Goal: Book appointment/travel/reservation

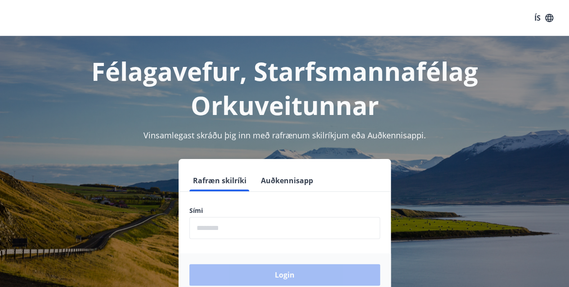
click at [264, 226] on input "phone" at bounding box center [284, 228] width 191 height 22
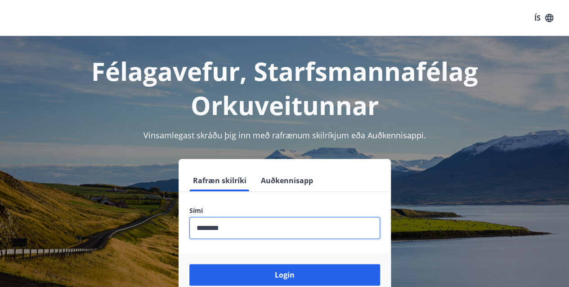
type input "********"
click at [189, 264] on button "Login" at bounding box center [284, 275] width 191 height 22
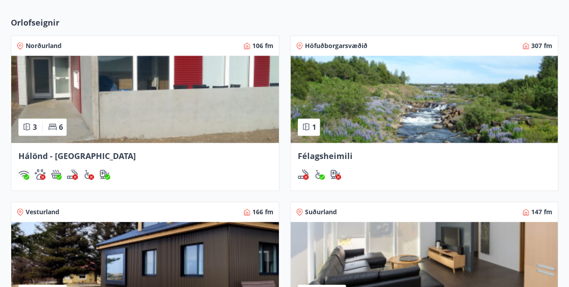
scroll to position [345, 0]
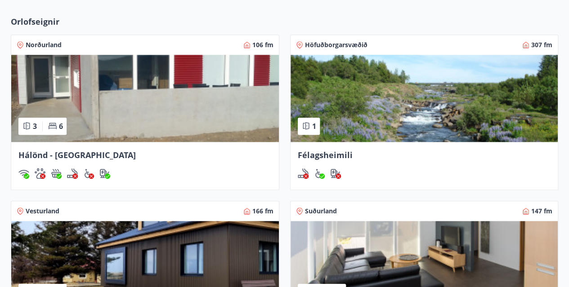
drag, startPoint x: 326, startPoint y: 161, endPoint x: 147, endPoint y: 107, distance: 186.8
click at [147, 107] on img at bounding box center [145, 98] width 268 height 87
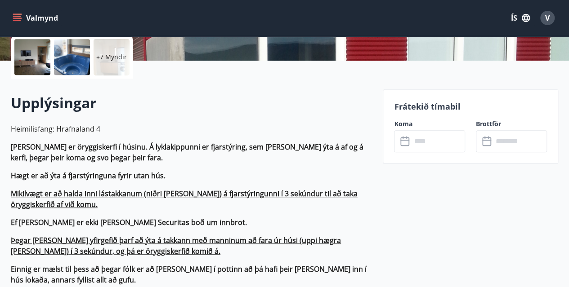
scroll to position [232, 0]
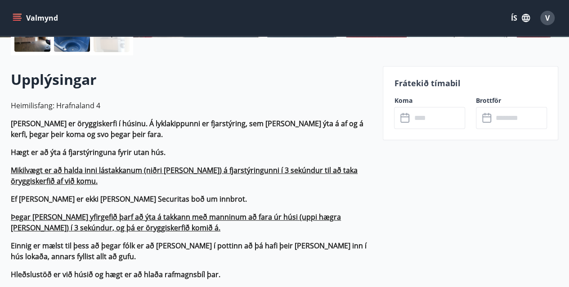
click at [432, 129] on div "Frátekið tímabil Koma ​ ​ Brottför ​ ​" at bounding box center [470, 103] width 175 height 74
click at [433, 122] on input "text" at bounding box center [438, 118] width 54 height 22
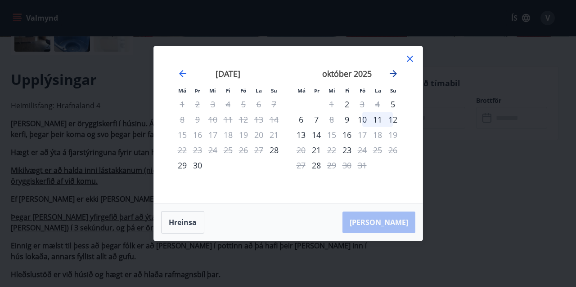
click at [391, 75] on icon "Move forward to switch to the next month." at bounding box center [393, 73] width 11 height 11
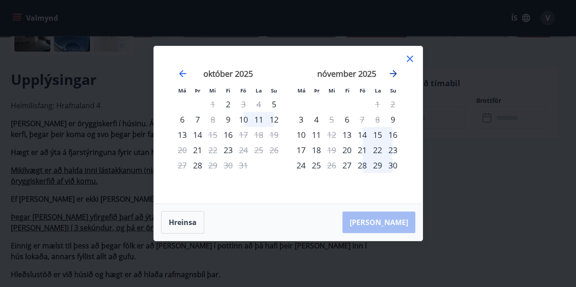
click at [391, 75] on icon "Move forward to switch to the next month." at bounding box center [393, 73] width 11 height 11
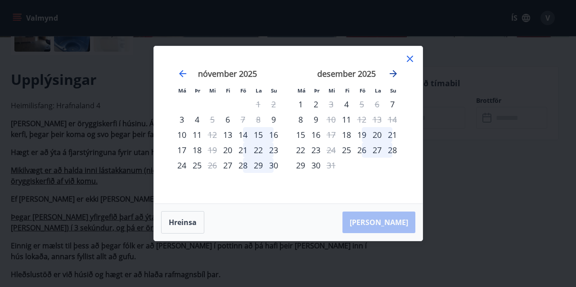
click at [391, 75] on icon "Move forward to switch to the next month." at bounding box center [393, 73] width 11 height 11
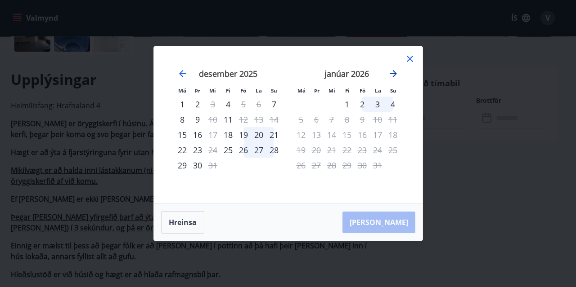
click at [391, 75] on icon "Move forward to switch to the next month." at bounding box center [393, 73] width 11 height 11
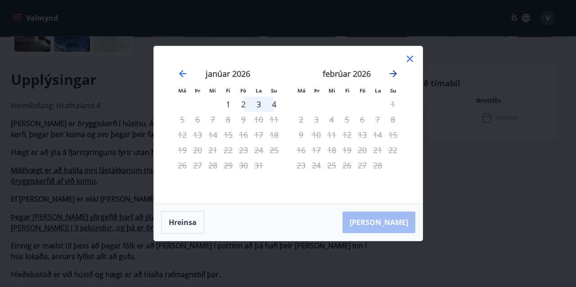
click at [391, 75] on icon "Move forward to switch to the next month." at bounding box center [393, 73] width 11 height 11
click at [70, 132] on div "Má Þr Mi Fi Fö La Su Má Þr Mi Fi Fö La Su mars 2026 1 2 3 4 5 6 7 8 9 10 11 12 …" at bounding box center [288, 143] width 576 height 287
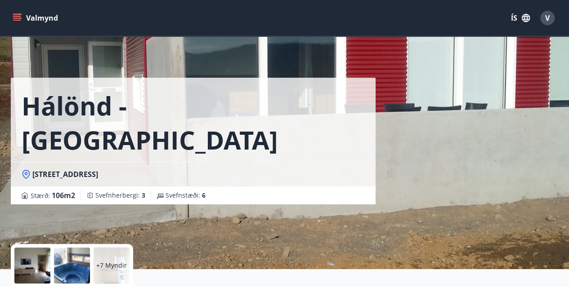
scroll to position [3, 0]
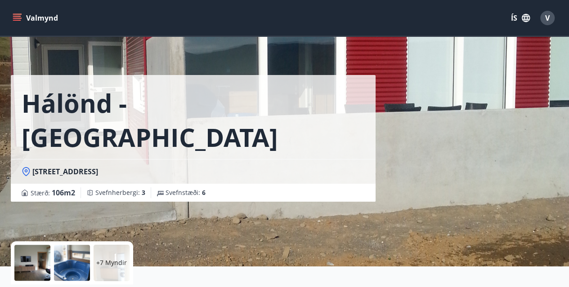
drag, startPoint x: 374, startPoint y: 55, endPoint x: 272, endPoint y: 160, distance: 146.6
click at [272, 188] on div "Stærð : 106 m2 Svefnherbergi : 3 Svefnstæði : 6" at bounding box center [193, 193] width 343 height 11
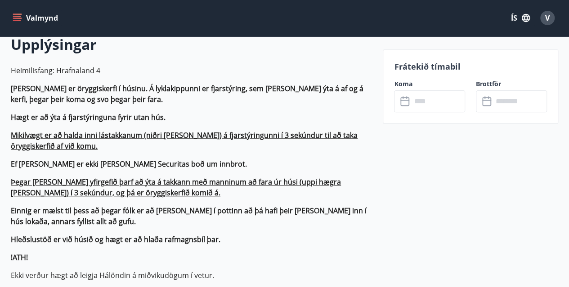
scroll to position [316, 0]
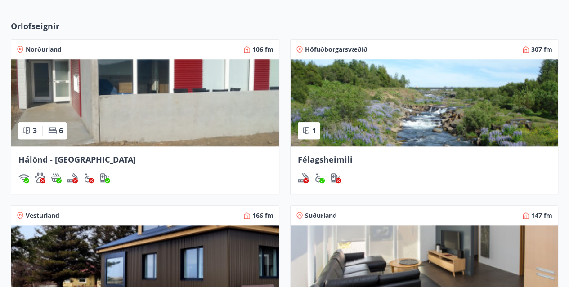
scroll to position [338, 0]
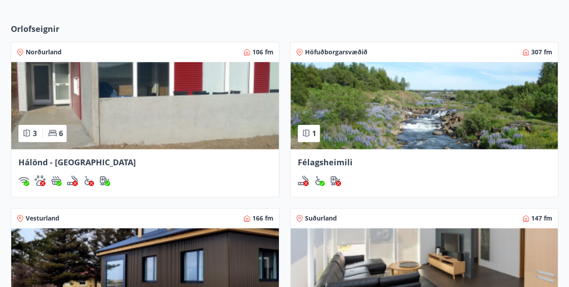
click at [40, 53] on span "Norðurland" at bounding box center [44, 52] width 36 height 9
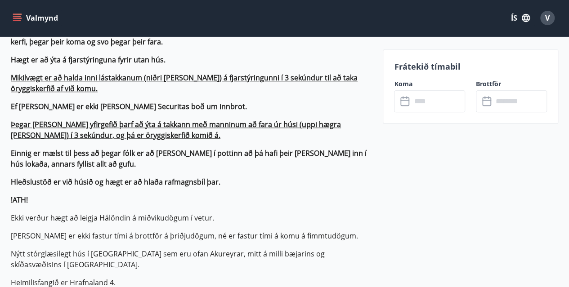
scroll to position [393, 0]
